Goal: Information Seeking & Learning: Understand process/instructions

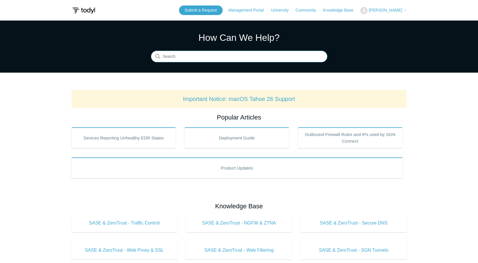
click at [213, 55] on input "Search" at bounding box center [239, 57] width 176 height 12
click at [198, 58] on input "Search" at bounding box center [239, 57] width 176 height 12
type input "install"
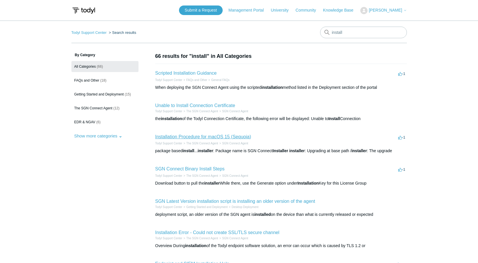
click at [228, 139] on link "Installation Procedure for macOS 15 (Sequoia)" at bounding box center [203, 136] width 96 height 5
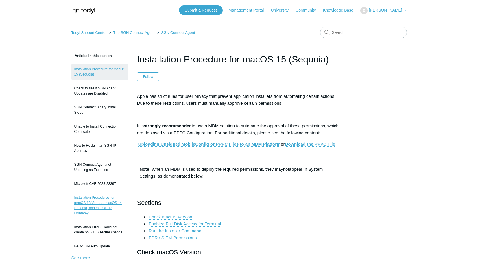
click at [106, 196] on link "Installation Procedures for macOS 13 Ventura, macOS 14 Sonoma, and macOS 12 Mon…" at bounding box center [99, 205] width 57 height 27
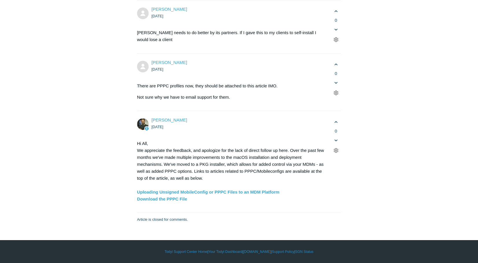
scroll to position [1770, 0]
